Goal: Transaction & Acquisition: Purchase product/service

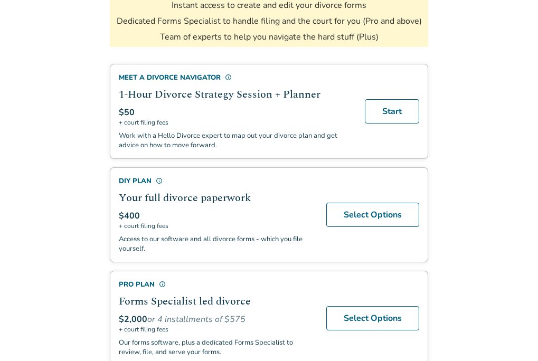
scroll to position [264, 0]
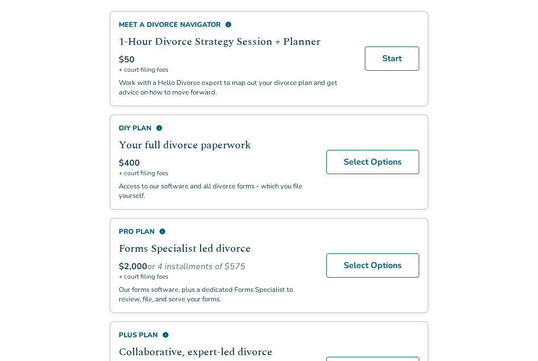
click at [158, 127] on span "info" at bounding box center [159, 128] width 7 height 7
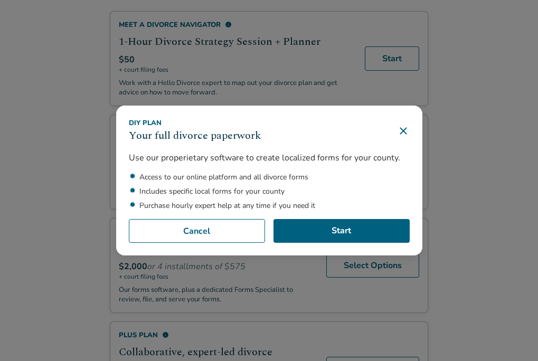
click at [409, 134] on icon at bounding box center [403, 131] width 13 height 13
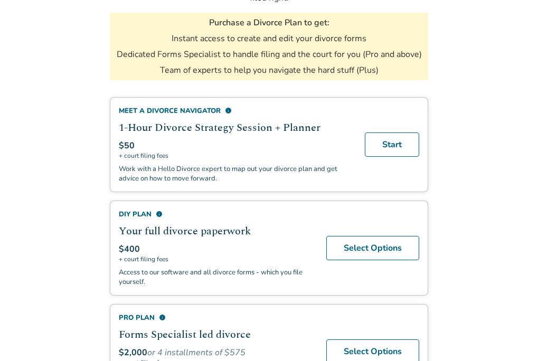
scroll to position [231, 0]
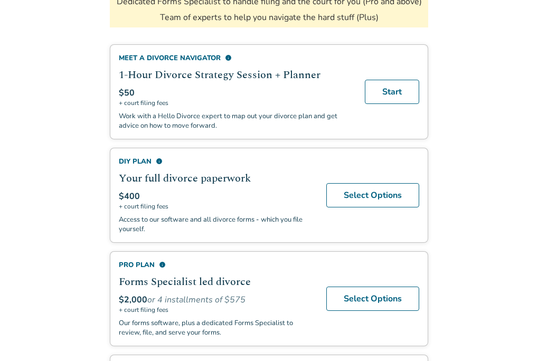
click at [157, 165] on div "DIY Plan info" at bounding box center [216, 162] width 195 height 10
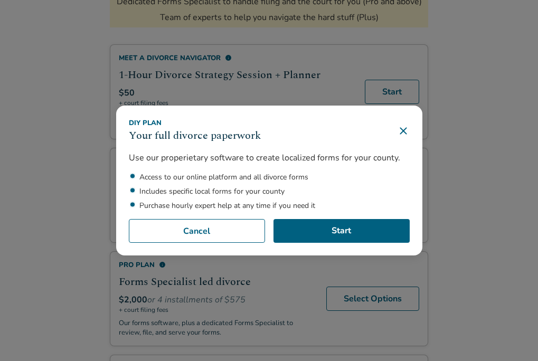
click at [409, 126] on icon at bounding box center [403, 131] width 13 height 13
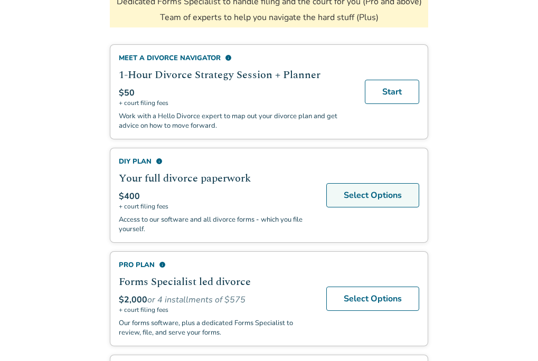
click at [375, 187] on link "Select Options" at bounding box center [372, 195] width 93 height 24
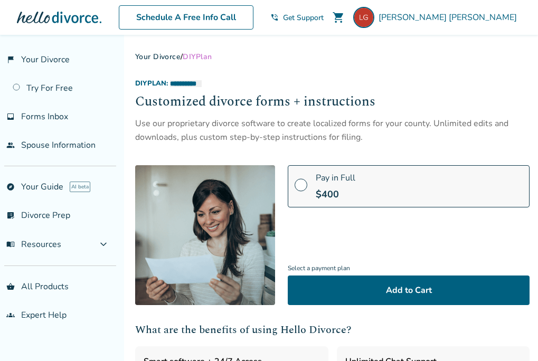
click at [26, 13] on div at bounding box center [59, 17] width 84 height 21
click at [17, 14] on div at bounding box center [59, 17] width 84 height 21
drag, startPoint x: 18, startPoint y: 16, endPoint x: 98, endPoint y: 18, distance: 79.2
click at [84, 15] on div at bounding box center [59, 17] width 84 height 21
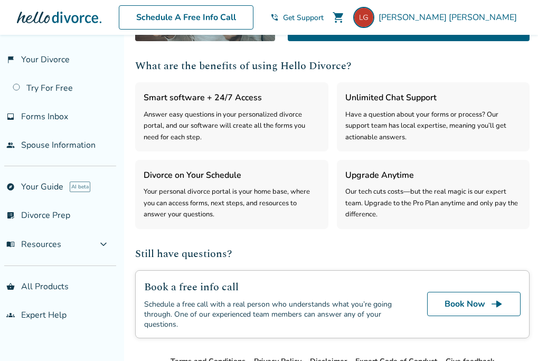
scroll to position [332, 0]
